Goal: Obtain resource: Download file/media

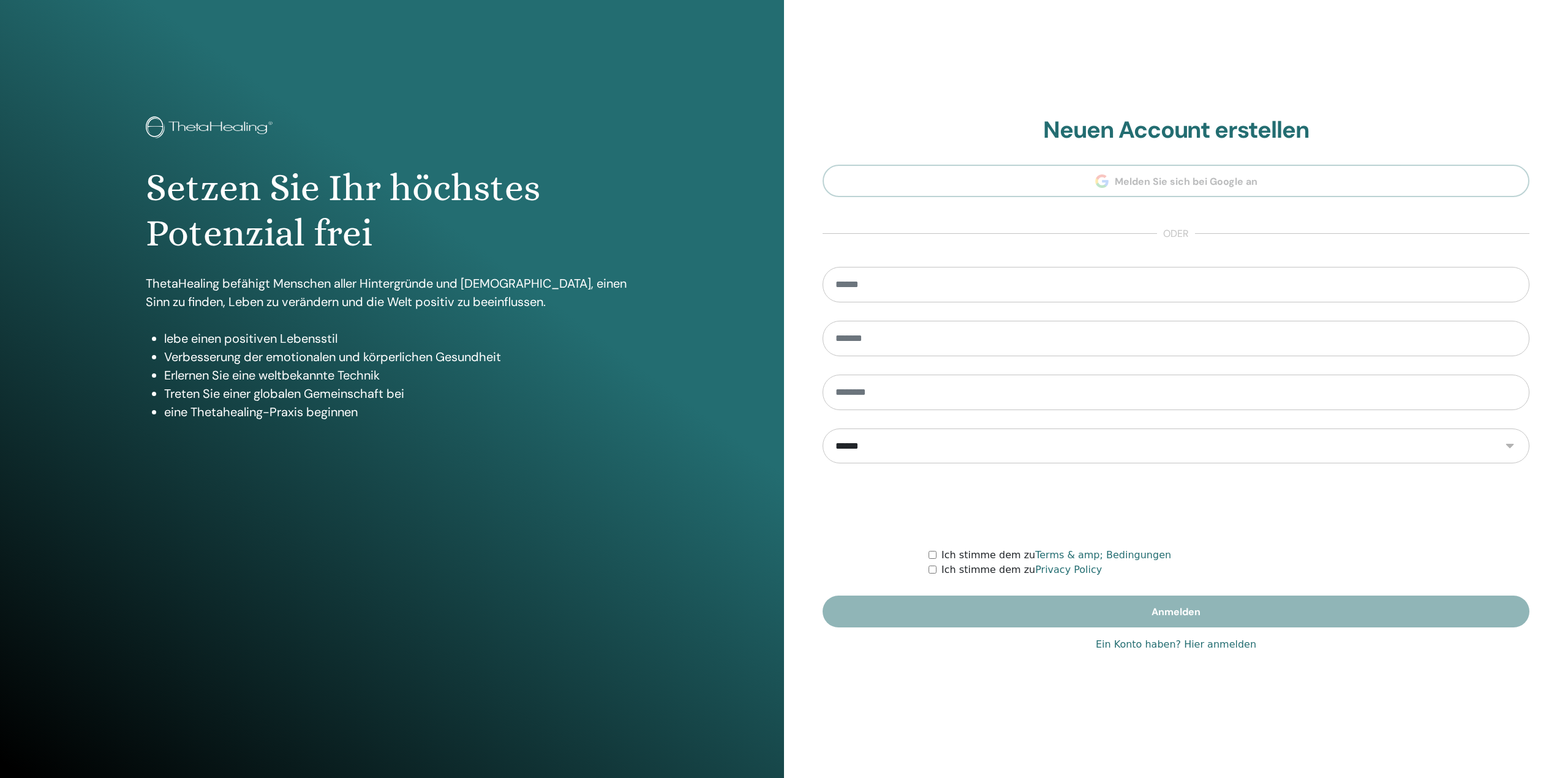
type input "**********"
click at [1215, 646] on link "Ein Konto haben? Hier anmelden" at bounding box center [1176, 645] width 161 height 15
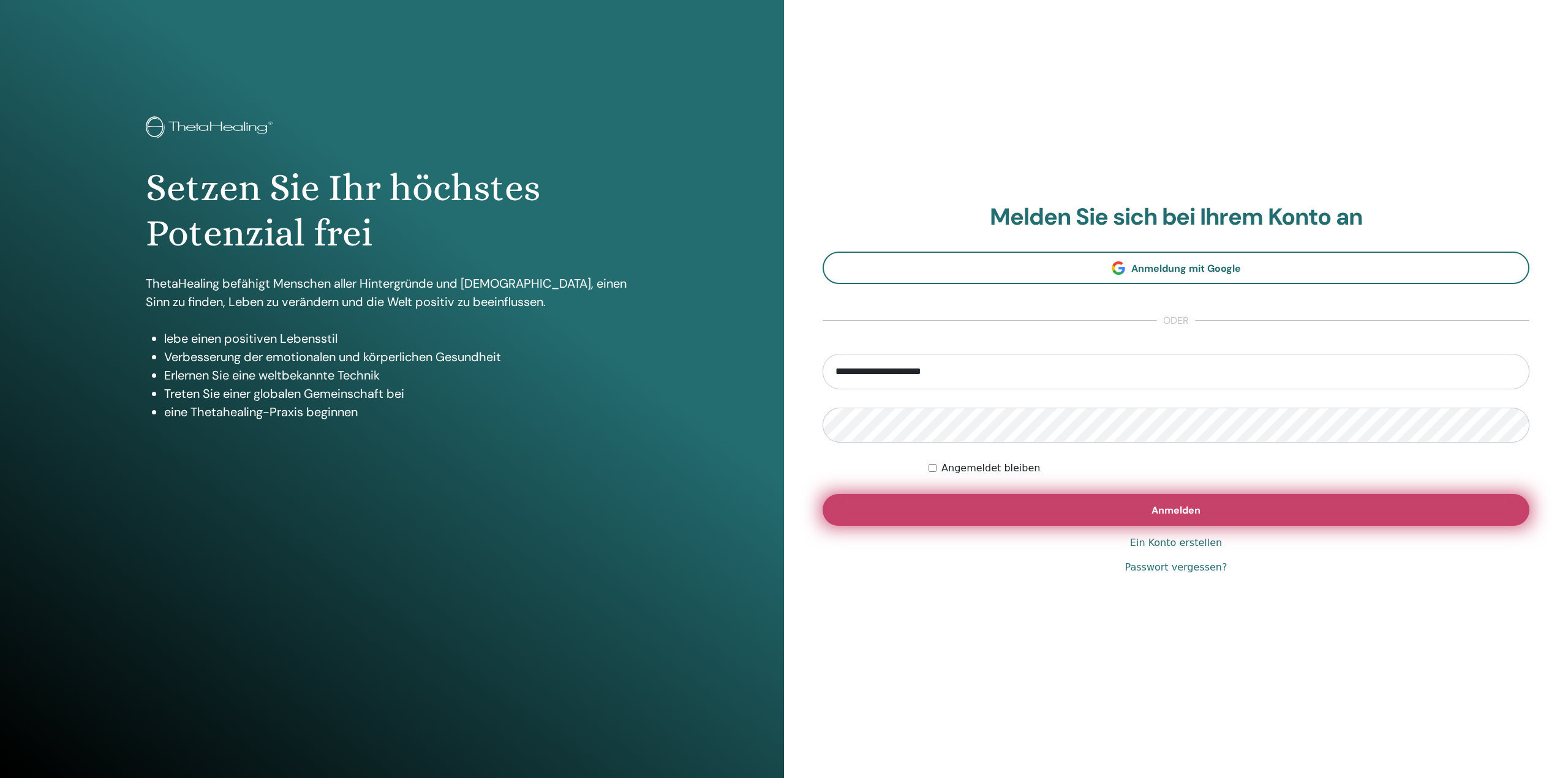
click at [1219, 517] on button "Anmelden" at bounding box center [1176, 510] width 707 height 32
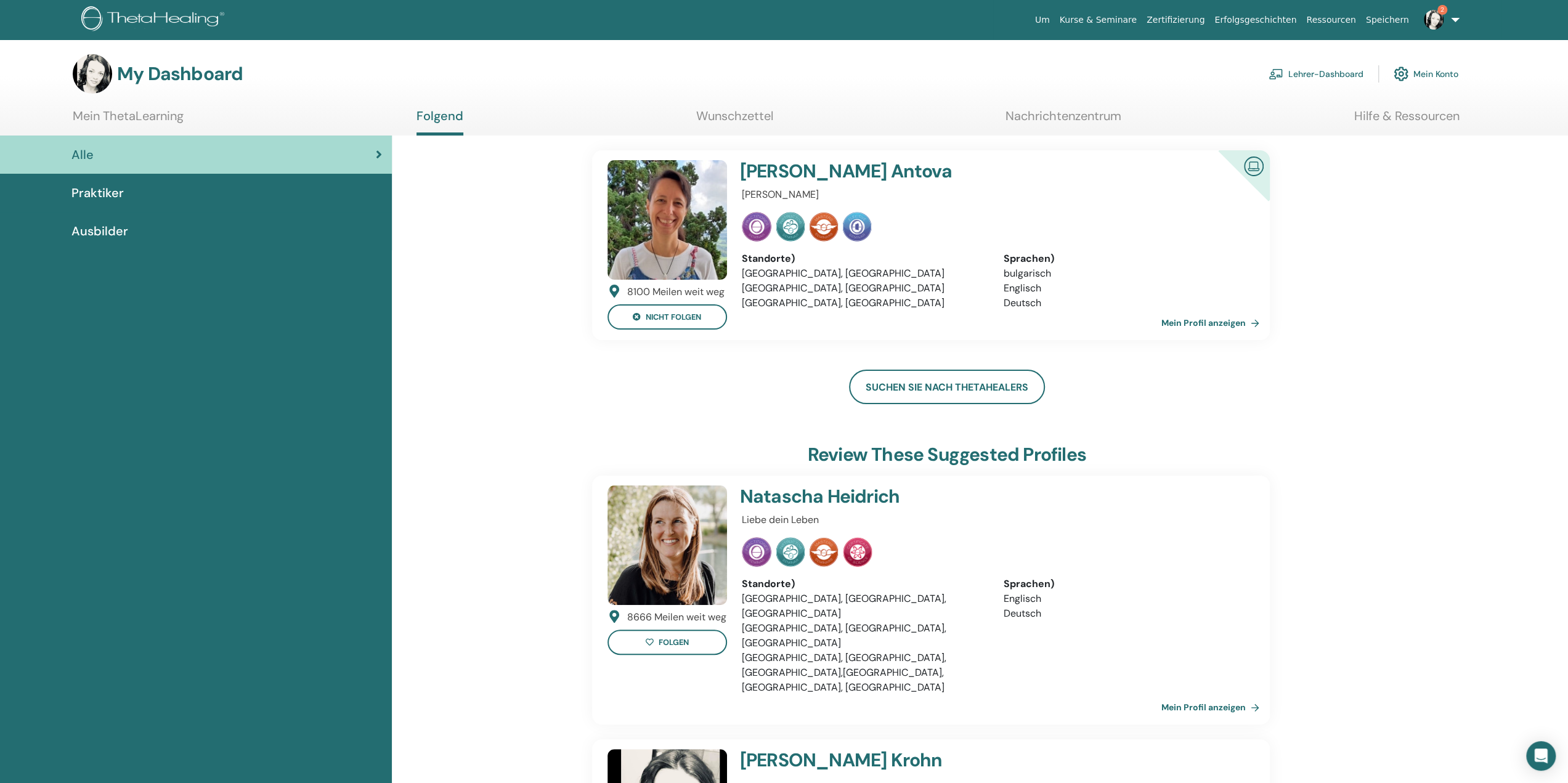
click at [101, 191] on span "Praktiker" at bounding box center [98, 193] width 52 height 19
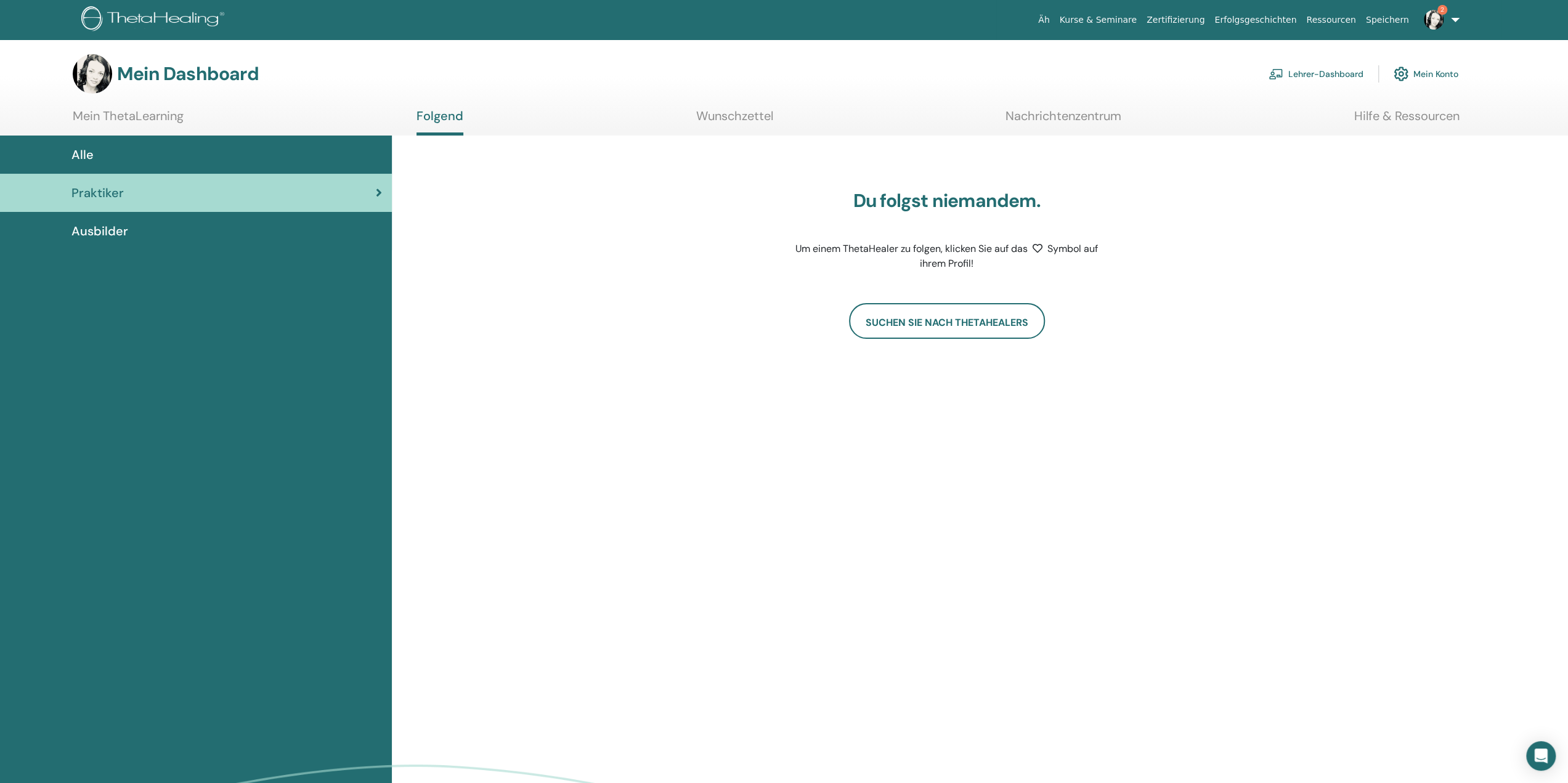
click at [1158, 495] on div "Du folgst niemandem. Um einem ThetaHealer zu folgen, klicken Sie auf das Symbol…" at bounding box center [980, 512] width 1176 height 752
click at [1333, 69] on font "Lehrer-Dashboard" at bounding box center [1326, 75] width 75 height 11
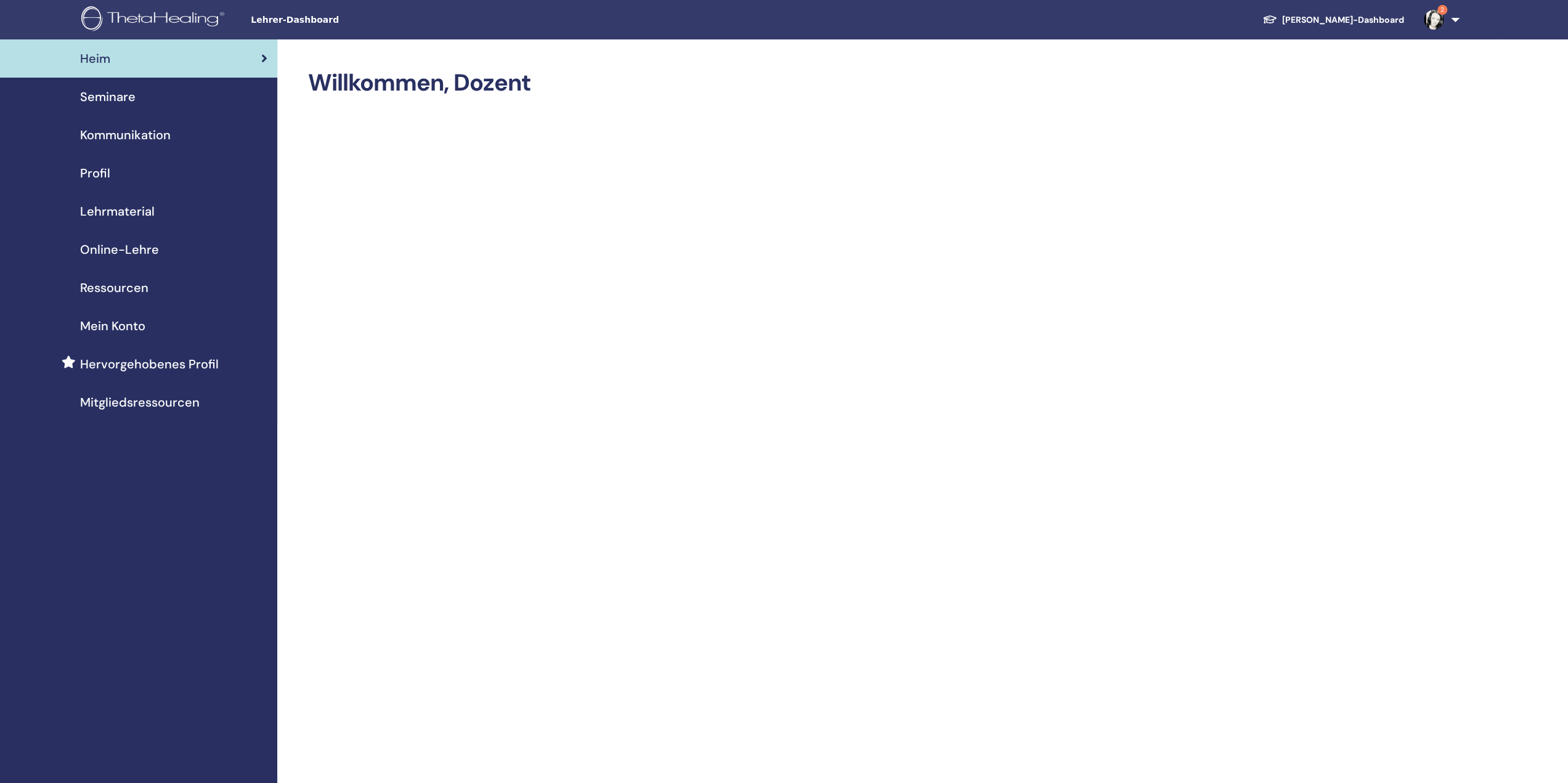
click at [1352, 19] on font "Schüler-Dashboard" at bounding box center [1344, 19] width 122 height 11
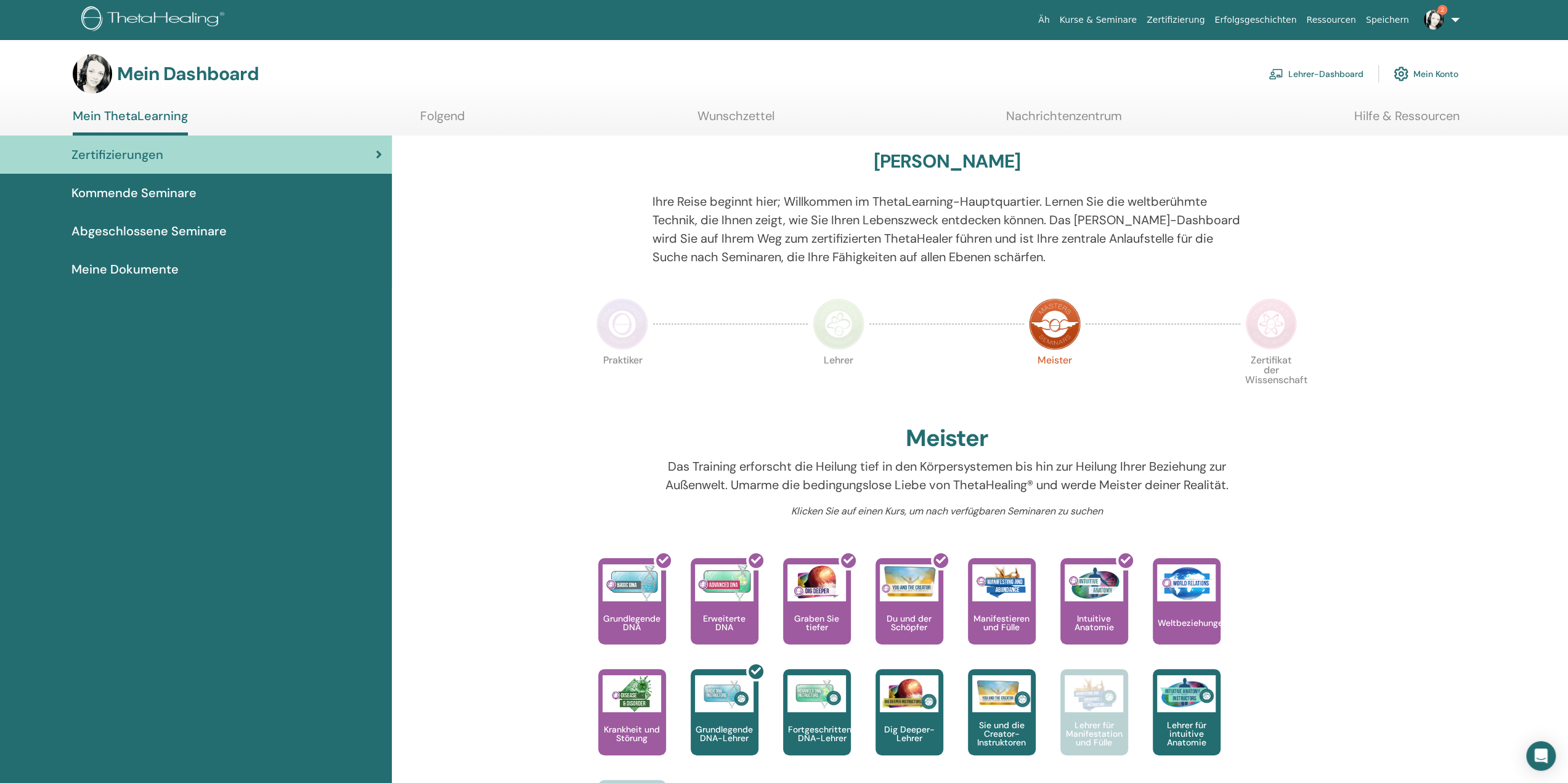
click at [142, 276] on font "Meine Dokumente" at bounding box center [125, 270] width 107 height 16
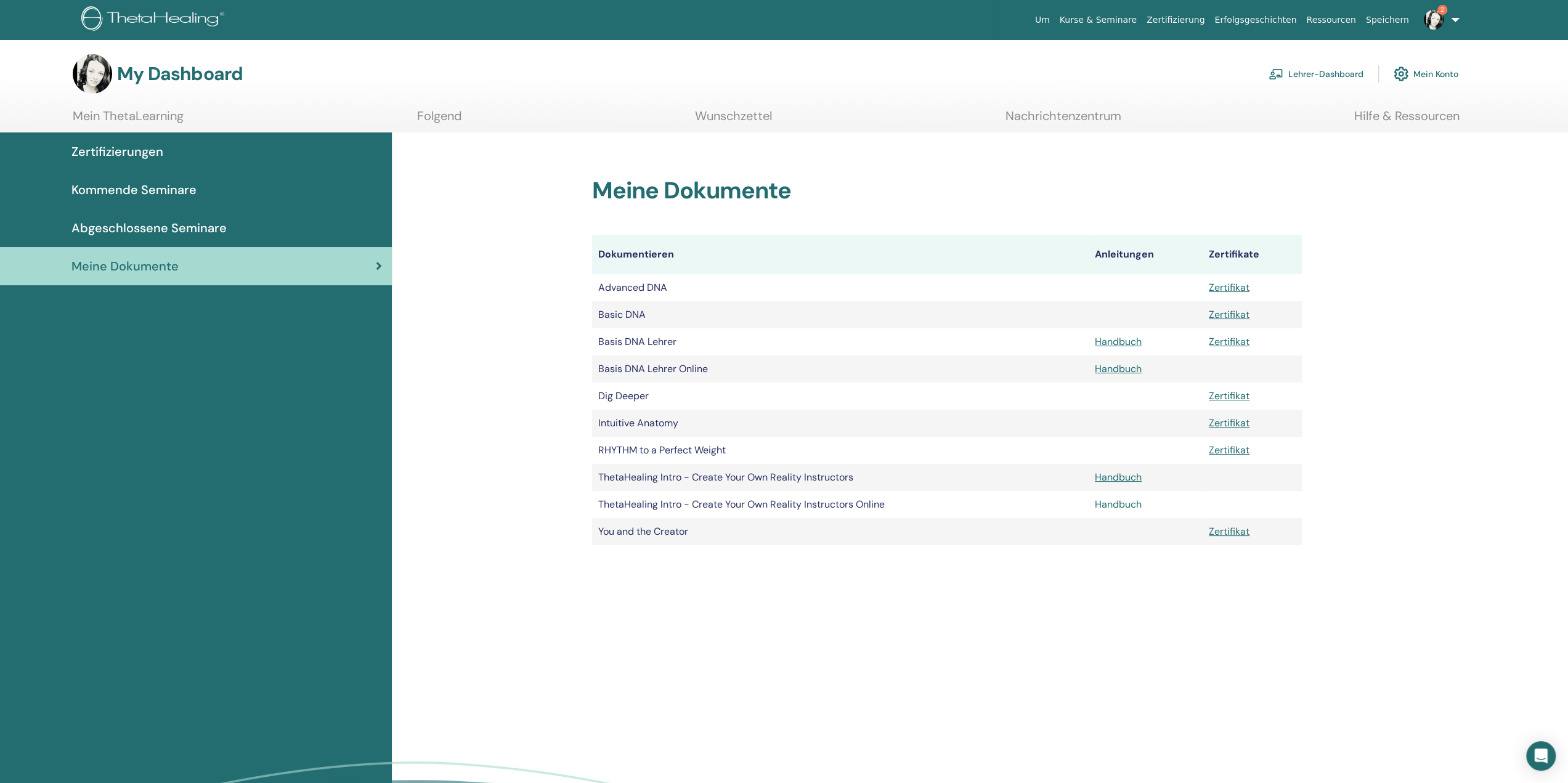
drag, startPoint x: 1120, startPoint y: 505, endPoint x: 1111, endPoint y: 501, distance: 9.8
click at [1111, 501] on link "Handbuch" at bounding box center [1118, 504] width 47 height 13
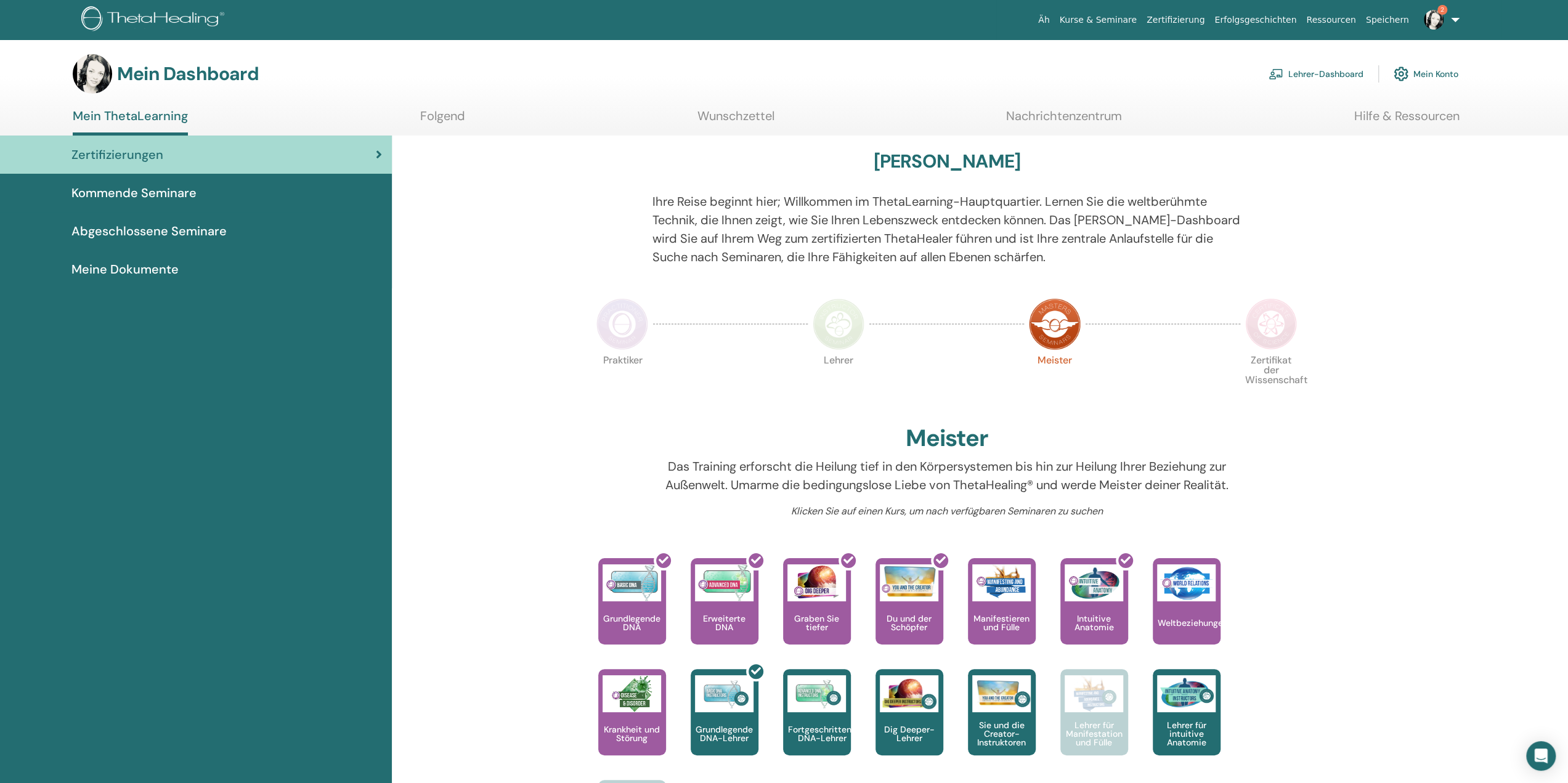
click at [156, 267] on font "Meine Dokumente" at bounding box center [125, 270] width 107 height 16
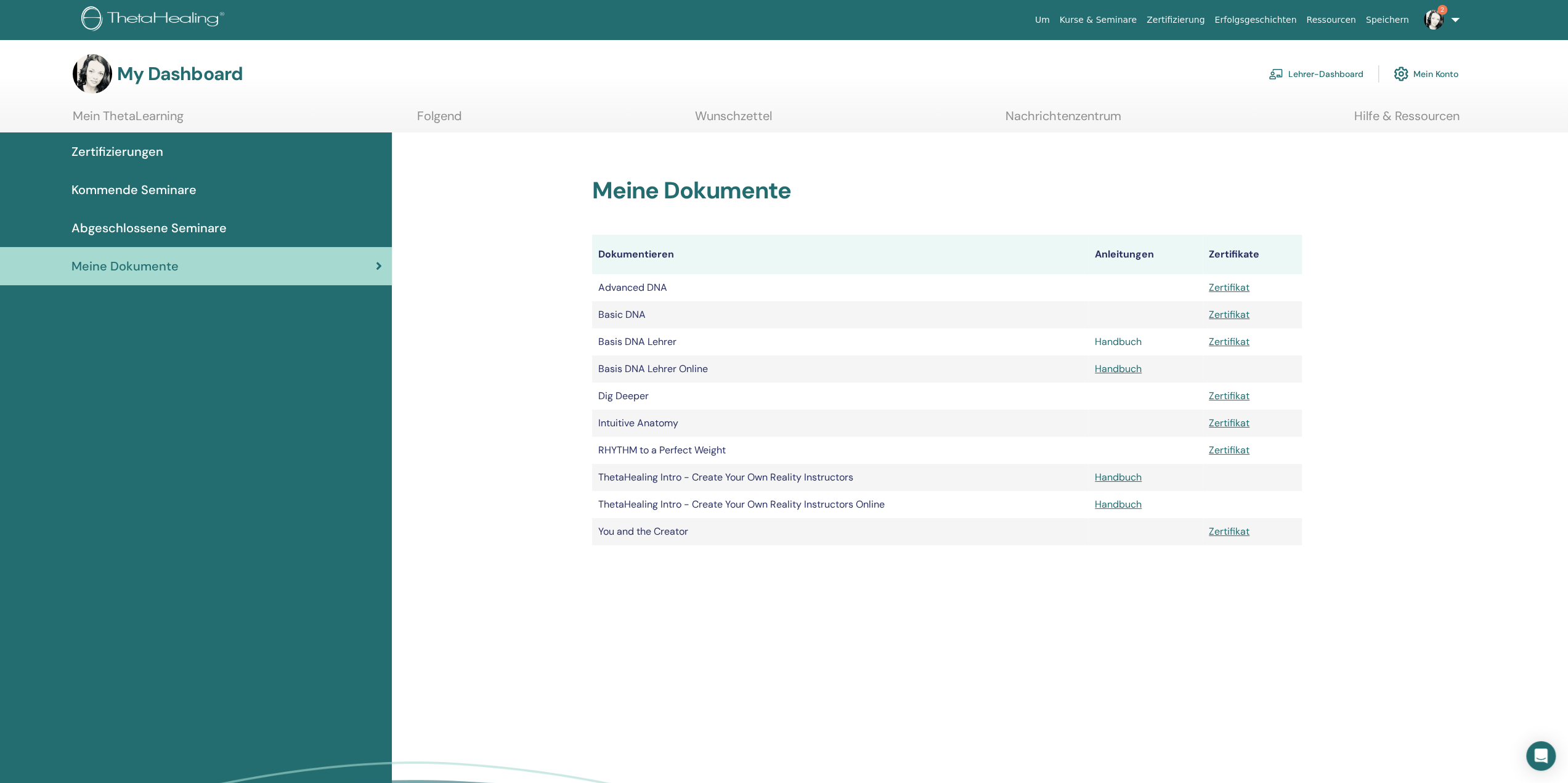
click at [1122, 344] on link "Handbuch" at bounding box center [1118, 341] width 47 height 13
click at [1122, 371] on link "Handbuch" at bounding box center [1118, 368] width 47 height 13
